Goal: Transaction & Acquisition: Purchase product/service

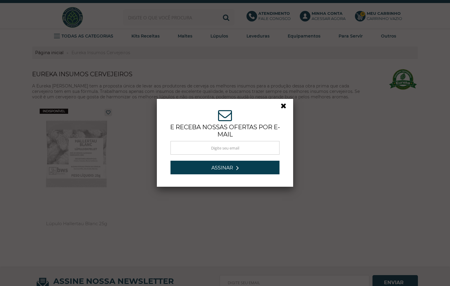
click at [281, 105] on link at bounding box center [286, 107] width 11 height 11
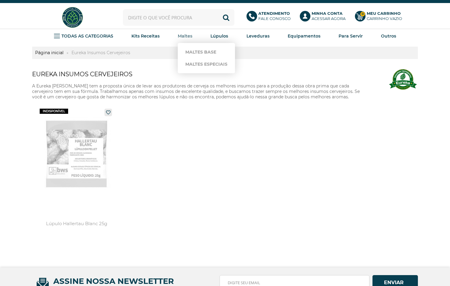
click at [190, 37] on strong "Maltes" at bounding box center [185, 35] width 15 height 5
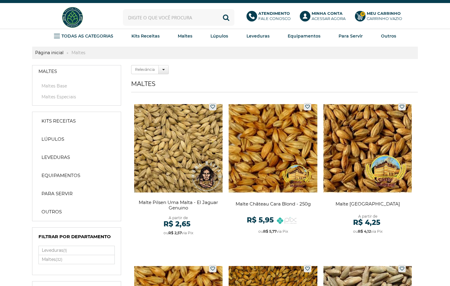
click at [168, 19] on input "text" at bounding box center [178, 17] width 111 height 17
type input "malte pale ale"
click at [226, 17] on button "Buscar" at bounding box center [226, 17] width 17 height 17
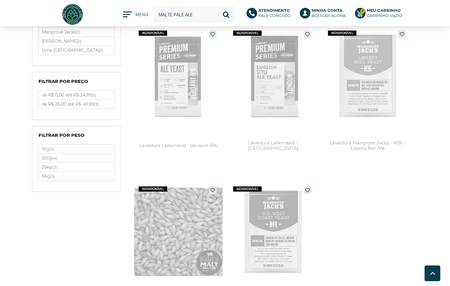
scroll to position [187, 0]
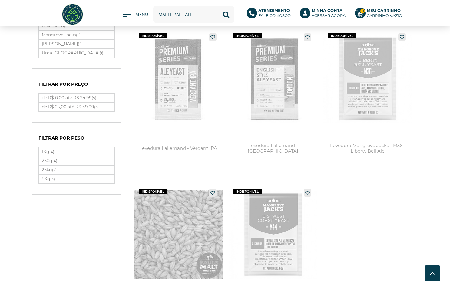
click at [77, 156] on li "1Kg (4)" at bounding box center [77, 151] width 76 height 9
click at [78, 155] on label "1Kg (4)" at bounding box center [77, 151] width 76 height 9
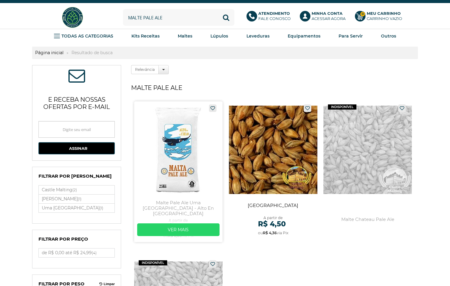
click at [187, 163] on link at bounding box center [178, 171] width 89 height 141
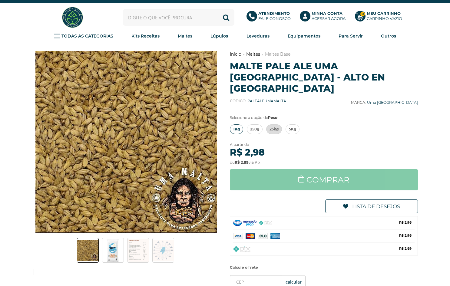
click at [237, 125] on span "1Kg" at bounding box center [236, 129] width 7 height 9
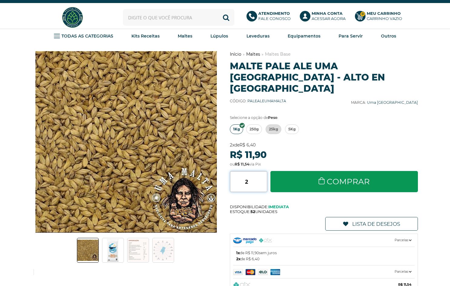
click at [262, 175] on input "2" at bounding box center [249, 181] width 38 height 21
click at [262, 175] on input "3" at bounding box center [249, 181] width 38 height 21
click at [262, 175] on input "4" at bounding box center [249, 181] width 38 height 21
click at [262, 175] on input "5" at bounding box center [249, 181] width 38 height 21
click at [262, 175] on input "6" at bounding box center [249, 181] width 38 height 21
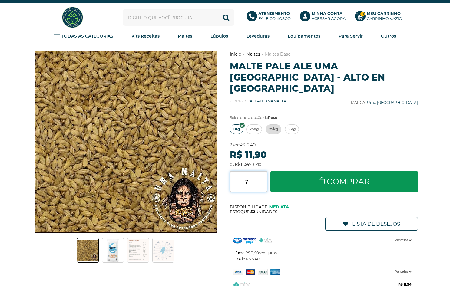
click at [262, 175] on input "7" at bounding box center [249, 181] width 38 height 21
type input "8"
click at [262, 175] on input "8" at bounding box center [249, 181] width 38 height 21
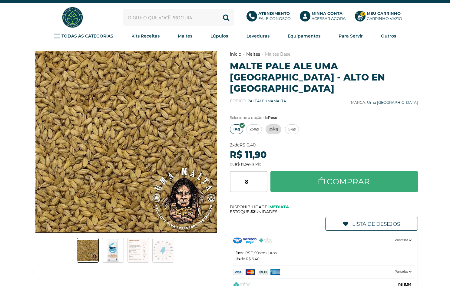
click at [303, 174] on link "Comprar" at bounding box center [343, 181] width 147 height 21
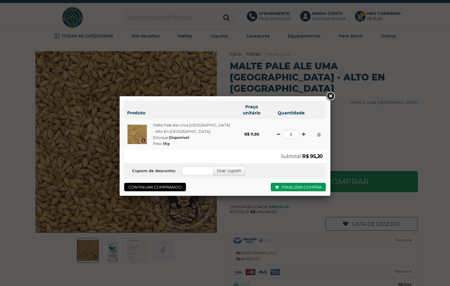
click at [333, 94] on link at bounding box center [330, 96] width 11 height 11
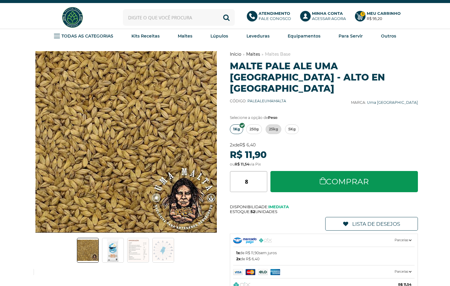
click at [186, 16] on input "text" at bounding box center [179, 17] width 112 height 17
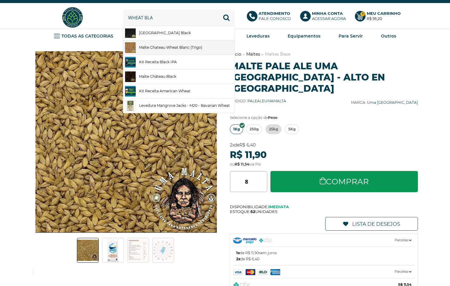
click at [177, 47] on link "Malte Chateau Wheat Blanc (Trigo)" at bounding box center [178, 48] width 111 height 14
type input "Malte Chateau Wheat Blanc (Trigo)"
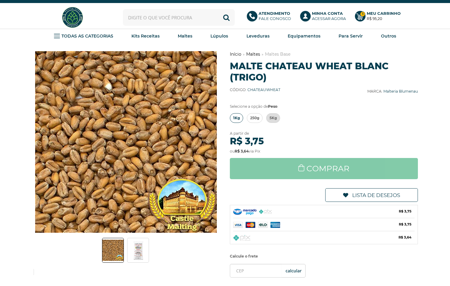
click at [238, 122] on span "1Kg" at bounding box center [236, 118] width 7 height 9
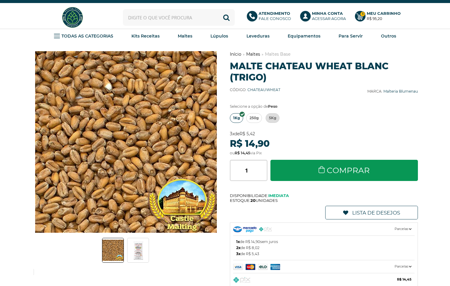
type input "2"
click at [264, 175] on input "2" at bounding box center [249, 170] width 38 height 21
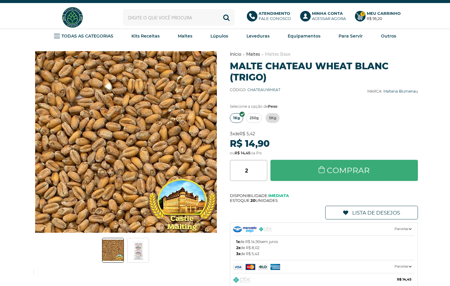
click at [307, 176] on link "Comprar" at bounding box center [343, 170] width 147 height 21
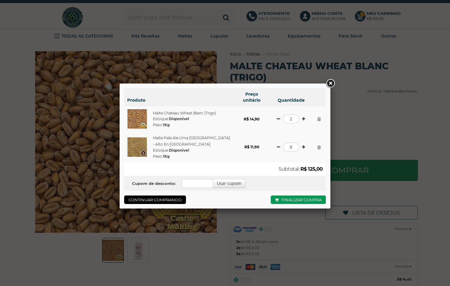
click at [329, 85] on link at bounding box center [330, 83] width 11 height 11
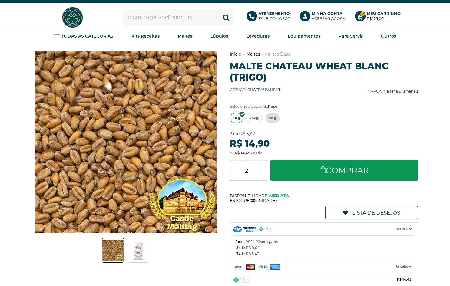
click at [181, 20] on input "text" at bounding box center [178, 17] width 111 height 17
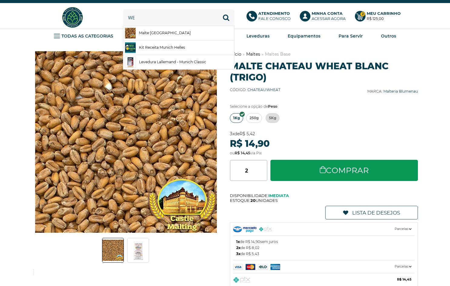
type input "w"
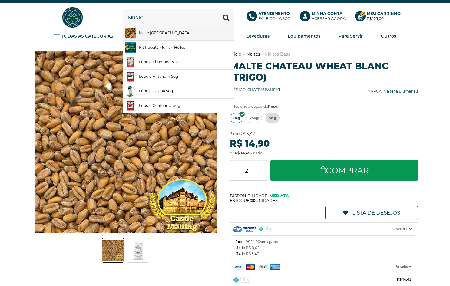
click at [157, 35] on link "Malte [GEOGRAPHIC_DATA]" at bounding box center [178, 33] width 111 height 14
type input "Malte [GEOGRAPHIC_DATA]"
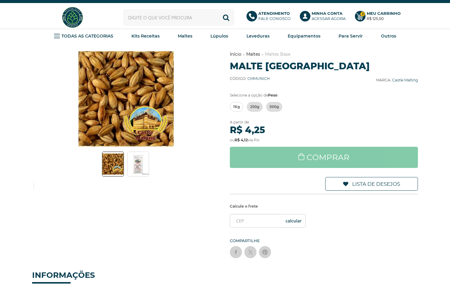
click at [139, 169] on img at bounding box center [137, 164] width 21 height 21
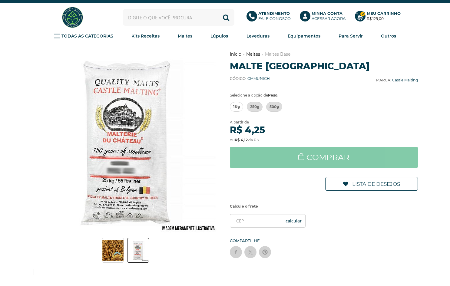
click at [111, 248] on img at bounding box center [112, 250] width 21 height 21
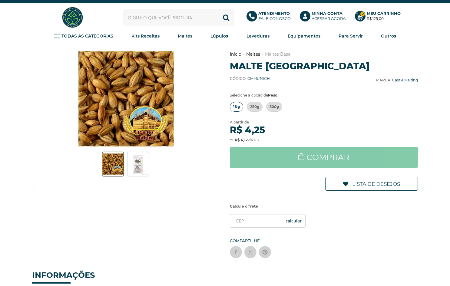
click at [237, 111] on span "1Kg" at bounding box center [236, 106] width 7 height 9
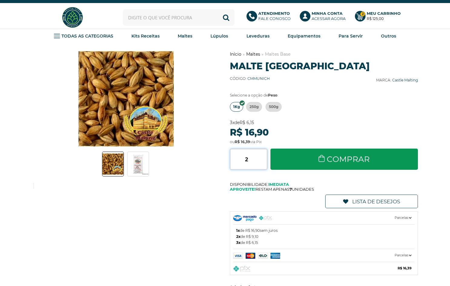
click at [263, 163] on input "2" at bounding box center [249, 159] width 38 height 21
type input "3"
click at [263, 163] on input "3" at bounding box center [249, 159] width 38 height 21
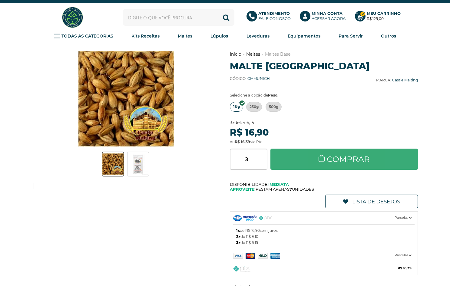
click at [303, 167] on link "Comprar" at bounding box center [343, 159] width 147 height 21
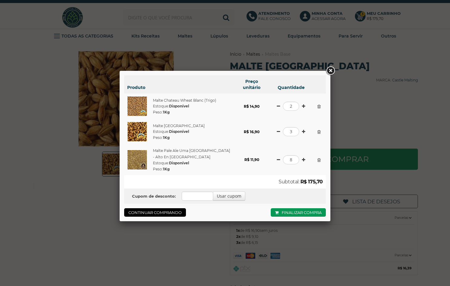
click at [232, 0] on div "Produto Preço unitário Quantidade Malte Chateau Wheat Blanc (Trigo) Estoque: Di…" at bounding box center [225, 143] width 450 height 286
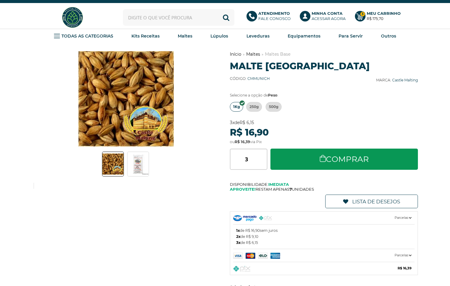
click at [187, 22] on input "text" at bounding box center [178, 17] width 111 height 17
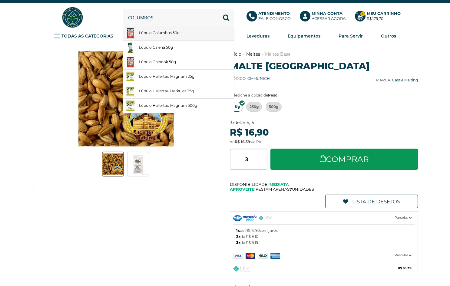
click at [170, 34] on link "Lúpulo Columbus 50g" at bounding box center [178, 33] width 111 height 14
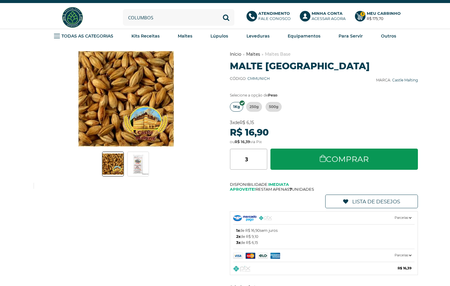
type input "Lúpulo Columbus 50g"
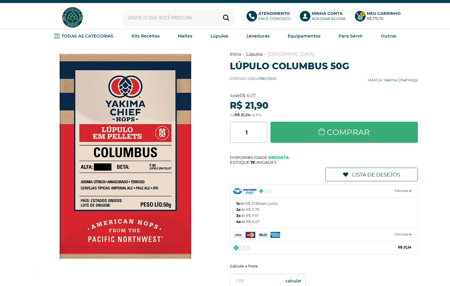
click at [328, 139] on link "Comprar" at bounding box center [343, 132] width 147 height 21
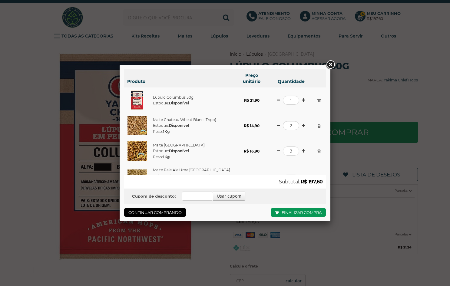
click at [201, 35] on div "Produto Preço unitário Quantidade Lúpulo Columbus 50g Estoque: Disponível R$ 21…" at bounding box center [225, 143] width 450 height 286
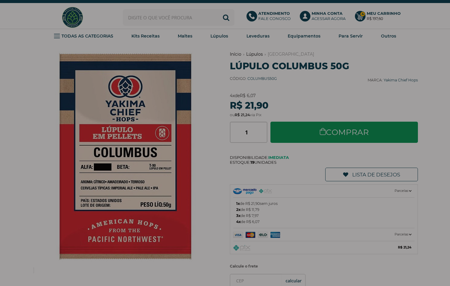
click at [189, 22] on input "text" at bounding box center [178, 17] width 111 height 17
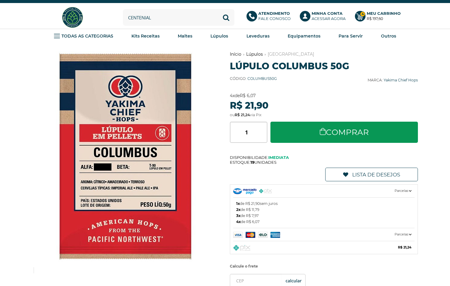
type input "centenial"
click at [226, 17] on button "Buscar" at bounding box center [226, 17] width 17 height 17
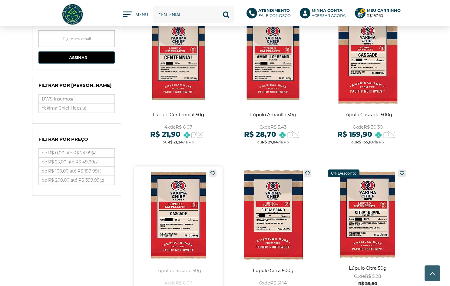
scroll to position [51, 0]
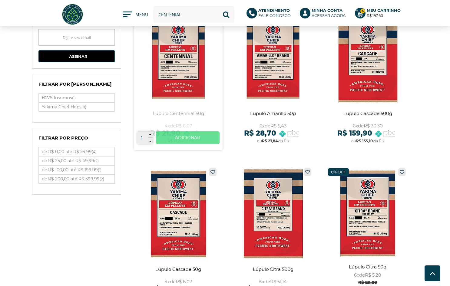
click at [181, 134] on link "Ver mais" at bounding box center [188, 137] width 64 height 13
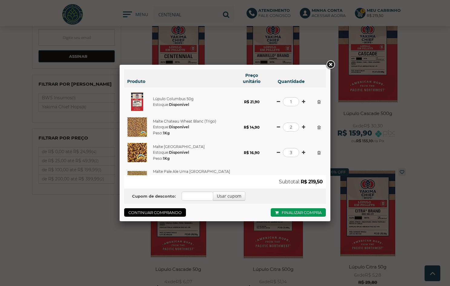
scroll to position [24, 0]
click at [161, 146] on link "Malte [GEOGRAPHIC_DATA]" at bounding box center [179, 146] width 52 height 5
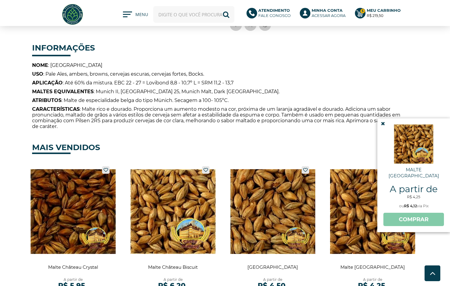
scroll to position [185, 0]
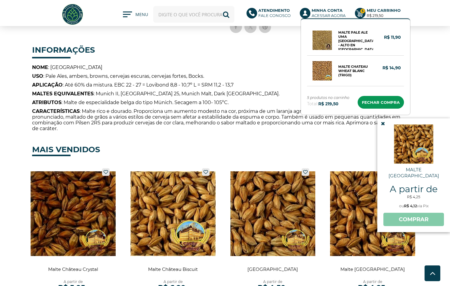
click at [366, 15] on icon at bounding box center [360, 13] width 11 height 11
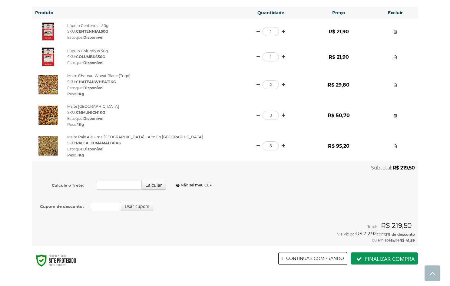
scroll to position [65, 0]
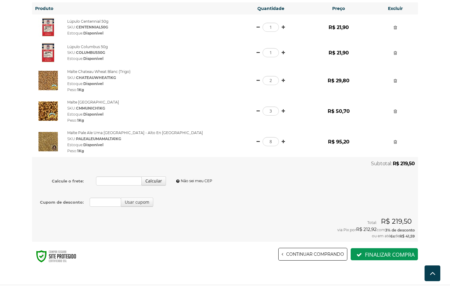
click at [118, 187] on td "Calcule o frete: Calcular Não sei meu CEP" at bounding box center [168, 180] width 273 height 21
click at [118, 183] on input "Calcule o frete:" at bounding box center [119, 181] width 46 height 9
type input "18046-695"
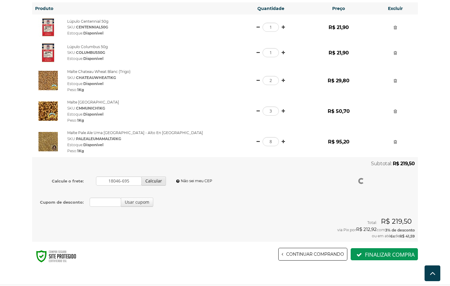
click at [141, 183] on td "Calcule o frete: 18046-695 Calcular Não sei meu CEP" at bounding box center [168, 180] width 273 height 21
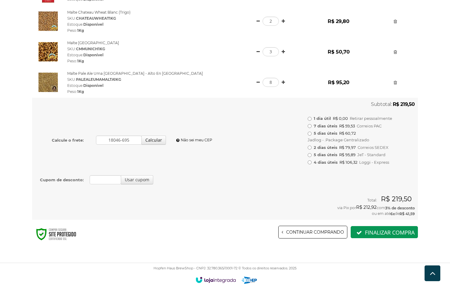
scroll to position [122, 0]
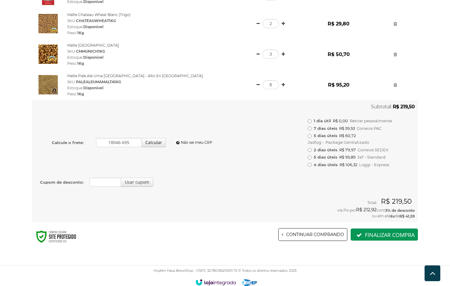
click at [310, 135] on input "5 dias úteis R$ 60,72 Jadlog - .Package Centralizado" at bounding box center [310, 136] width 4 height 4
radio input "true"
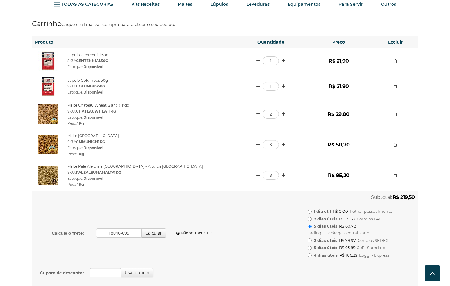
scroll to position [31, 0]
click at [256, 62] on link at bounding box center [257, 61] width 3 height 4
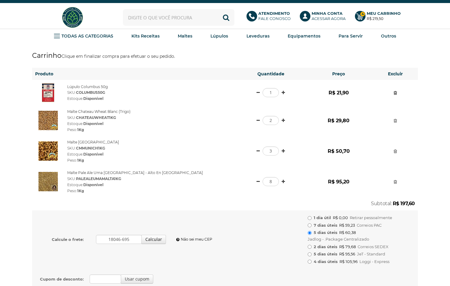
click at [396, 93] on link at bounding box center [395, 93] width 3 height 4
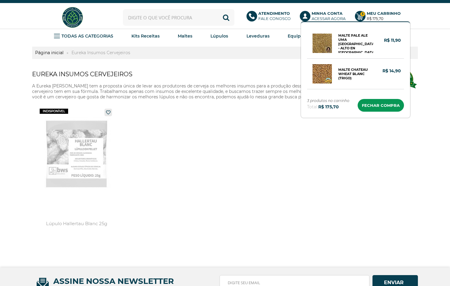
click at [377, 16] on strong "R$ 175,70" at bounding box center [375, 18] width 17 height 5
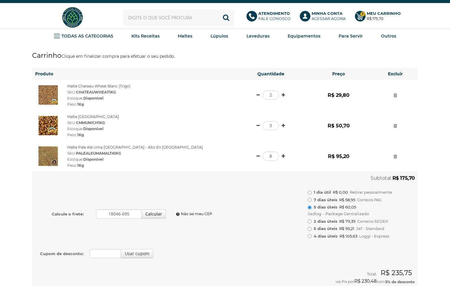
click at [309, 193] on input "1 dia útil R$ 0,00 Retirar pessoalmente" at bounding box center [310, 193] width 4 height 4
radio input "true"
click at [270, 15] on b "Atendimento" at bounding box center [273, 13] width 31 height 5
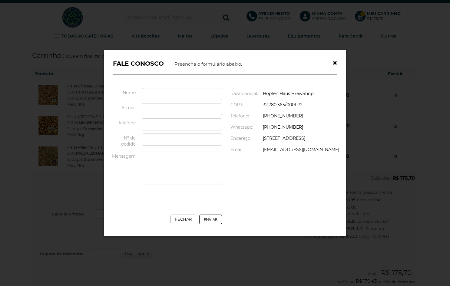
click at [333, 60] on icon "button" at bounding box center [335, 62] width 4 height 5
